Goal: Task Accomplishment & Management: Complete application form

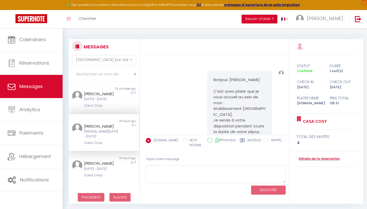
select select "message"
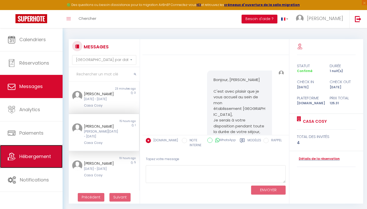
click at [44, 155] on span "Hébergement" at bounding box center [35, 156] width 32 height 6
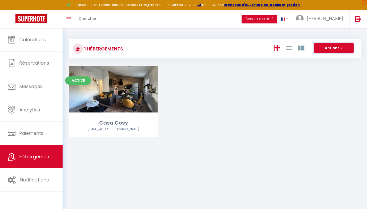
click at [323, 49] on button "Actions" at bounding box center [334, 48] width 40 height 10
click at [325, 58] on li "Créer un Hébergement" at bounding box center [329, 59] width 47 height 6
select select "3"
select select "2"
select select "1"
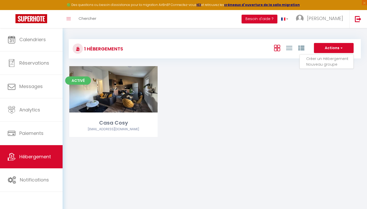
select select "1"
select select "28"
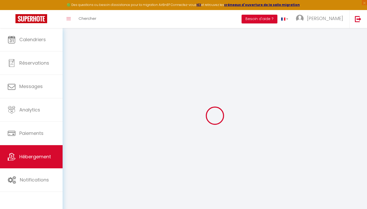
select select
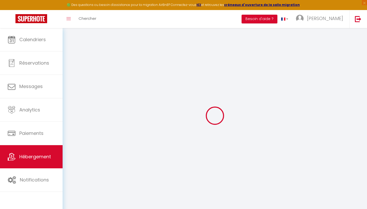
select select
checkbox input "false"
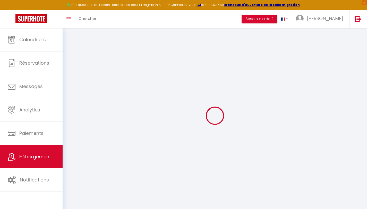
select select
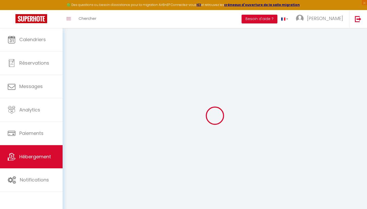
select select
checkbox input "false"
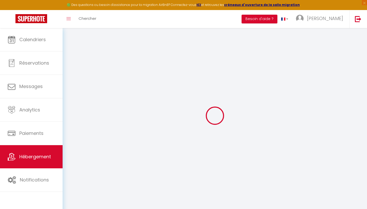
checkbox input "false"
select select
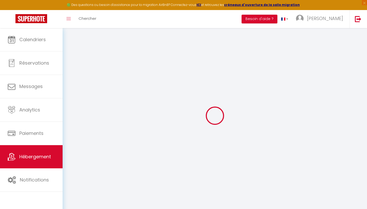
select select
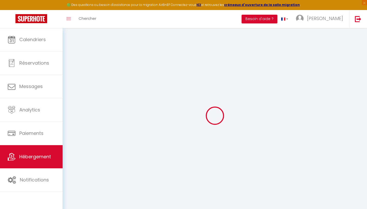
checkbox input "false"
select select
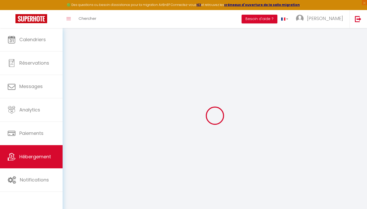
select select
checkbox input "false"
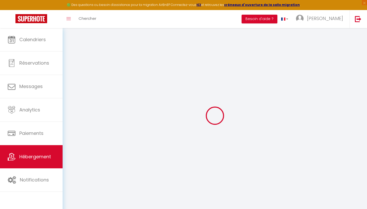
checkbox input "false"
select select
checkbox input "false"
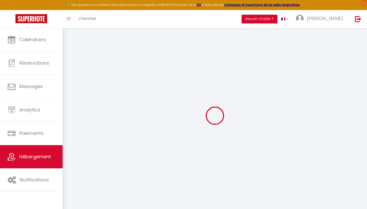
checkbox input "false"
select select
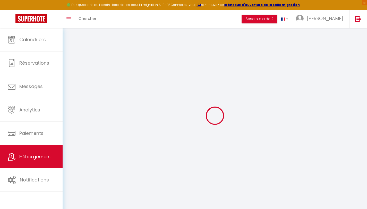
select select "15:00"
select select "23:45"
select select "11:00"
select select "30"
select select "120"
